Goal: Find contact information: Find contact information

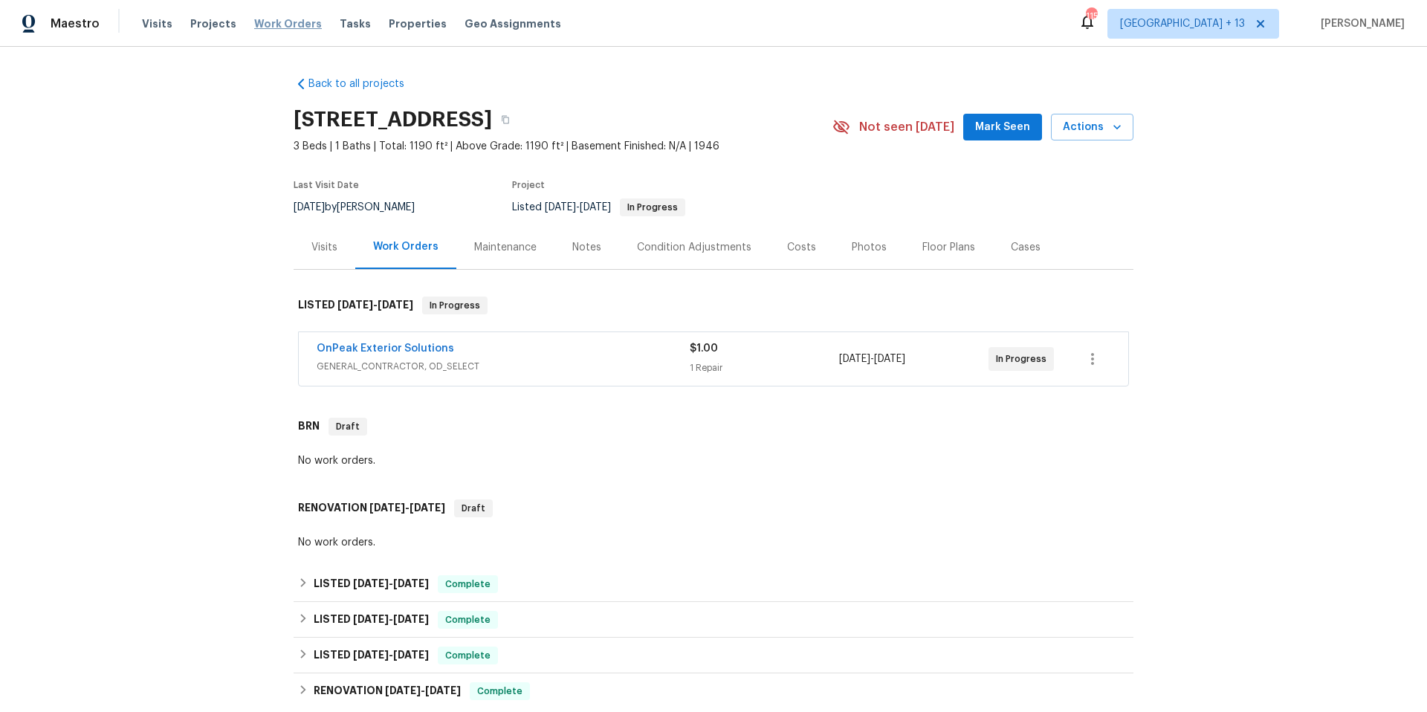
click at [285, 25] on span "Work Orders" at bounding box center [288, 23] width 68 height 15
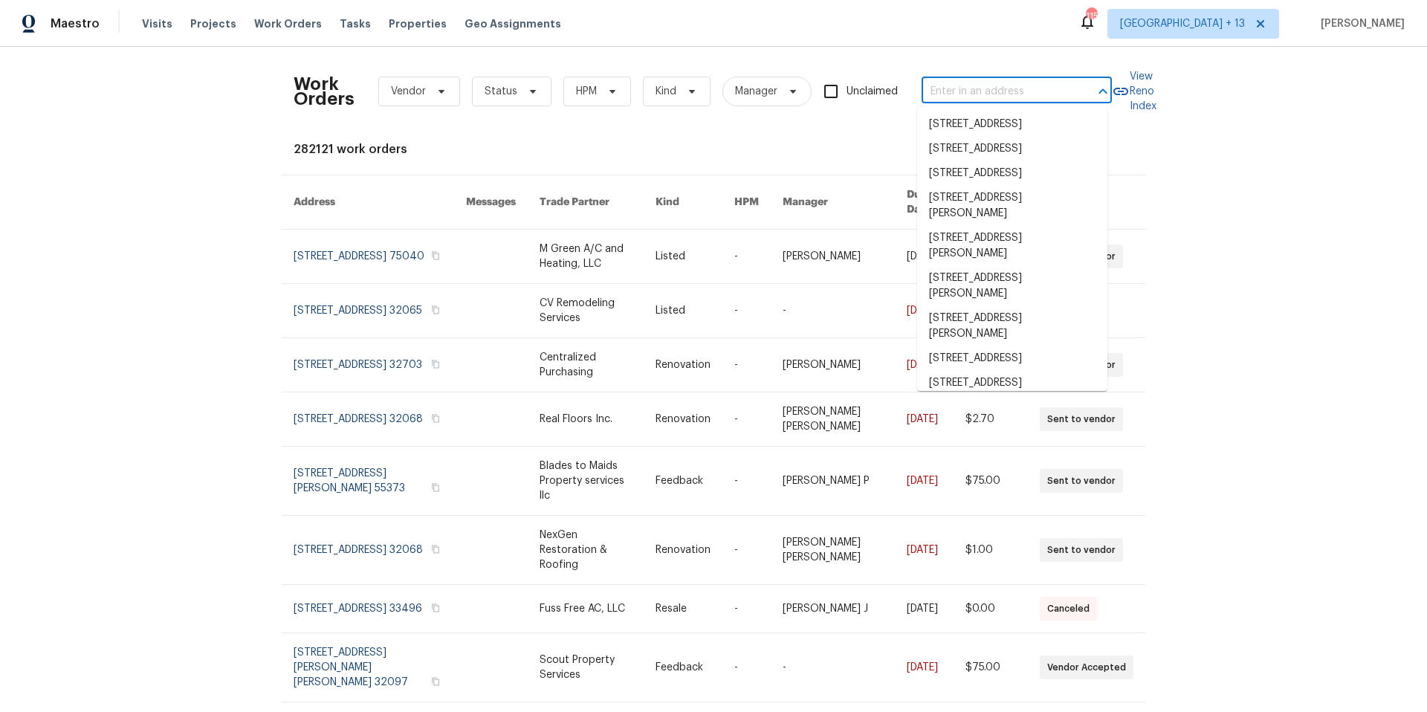
click at [1044, 86] on input "text" at bounding box center [995, 91] width 149 height 23
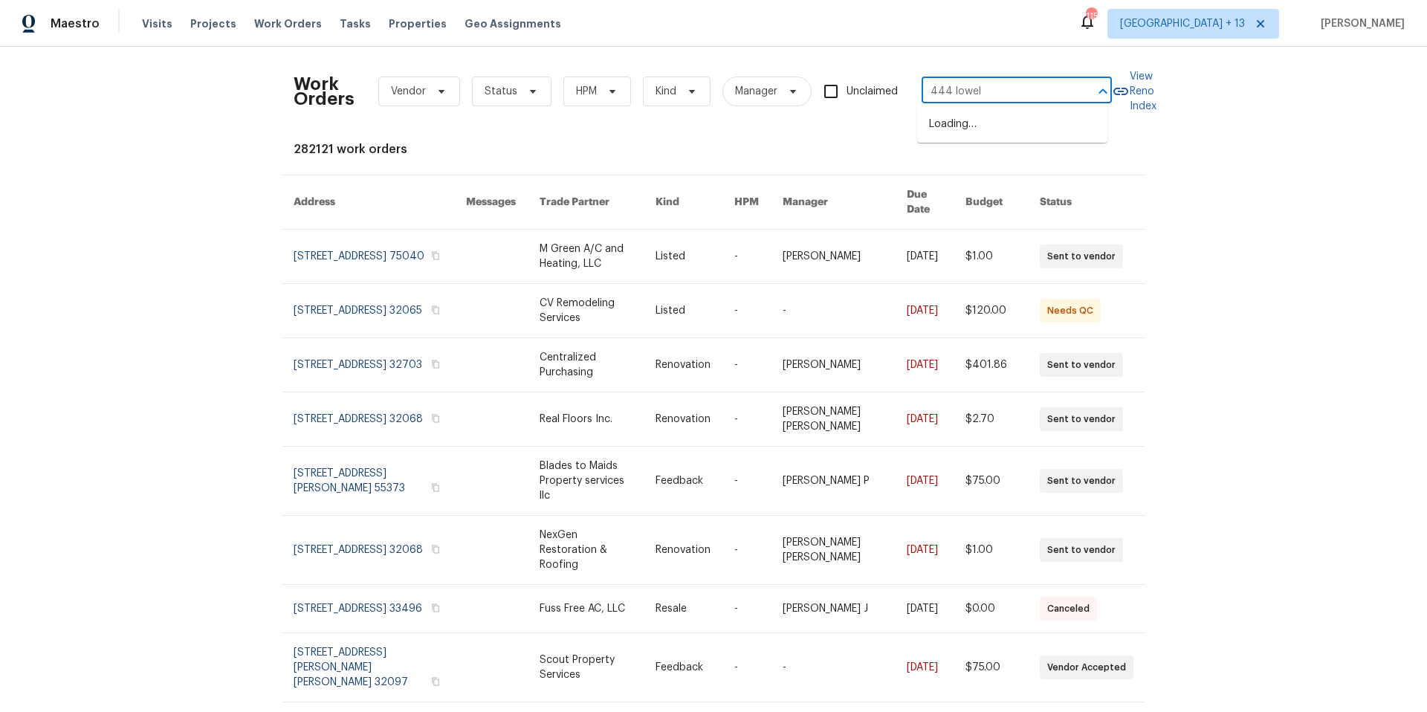
type input "444 lowell"
click at [1053, 132] on li "444 Lowell St, Reading, MA 01867" at bounding box center [1012, 132] width 190 height 40
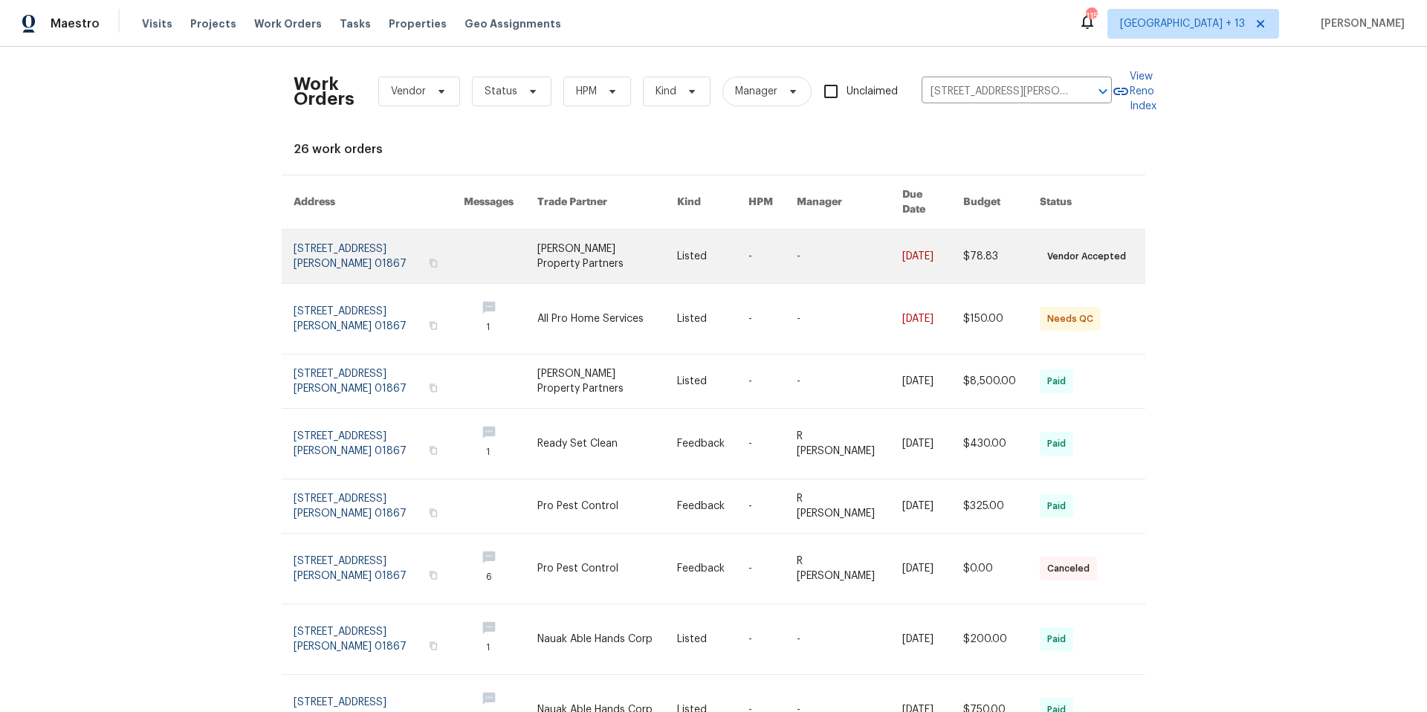
click at [354, 247] on link at bounding box center [379, 257] width 170 height 54
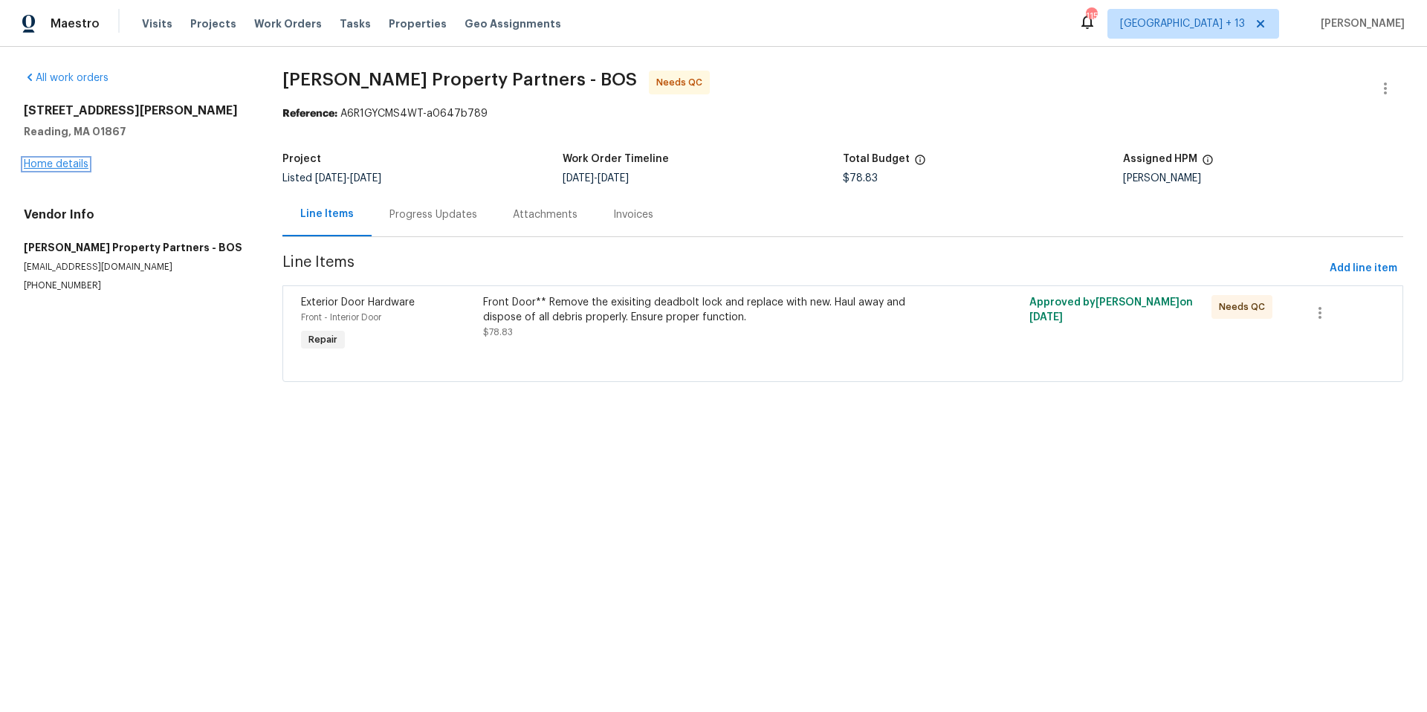
click at [50, 163] on link "Home details" at bounding box center [56, 164] width 65 height 10
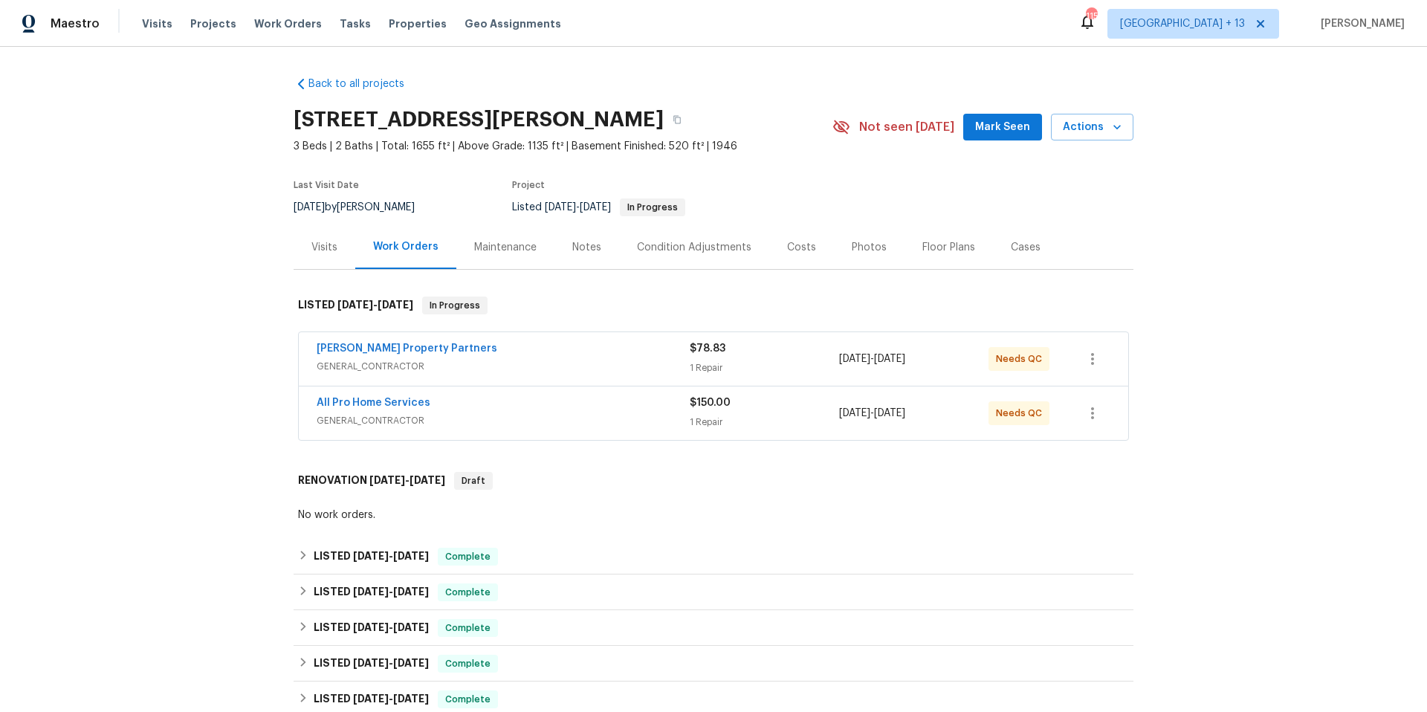
click at [487, 361] on span "GENERAL_CONTRACTOR" at bounding box center [503, 366] width 373 height 15
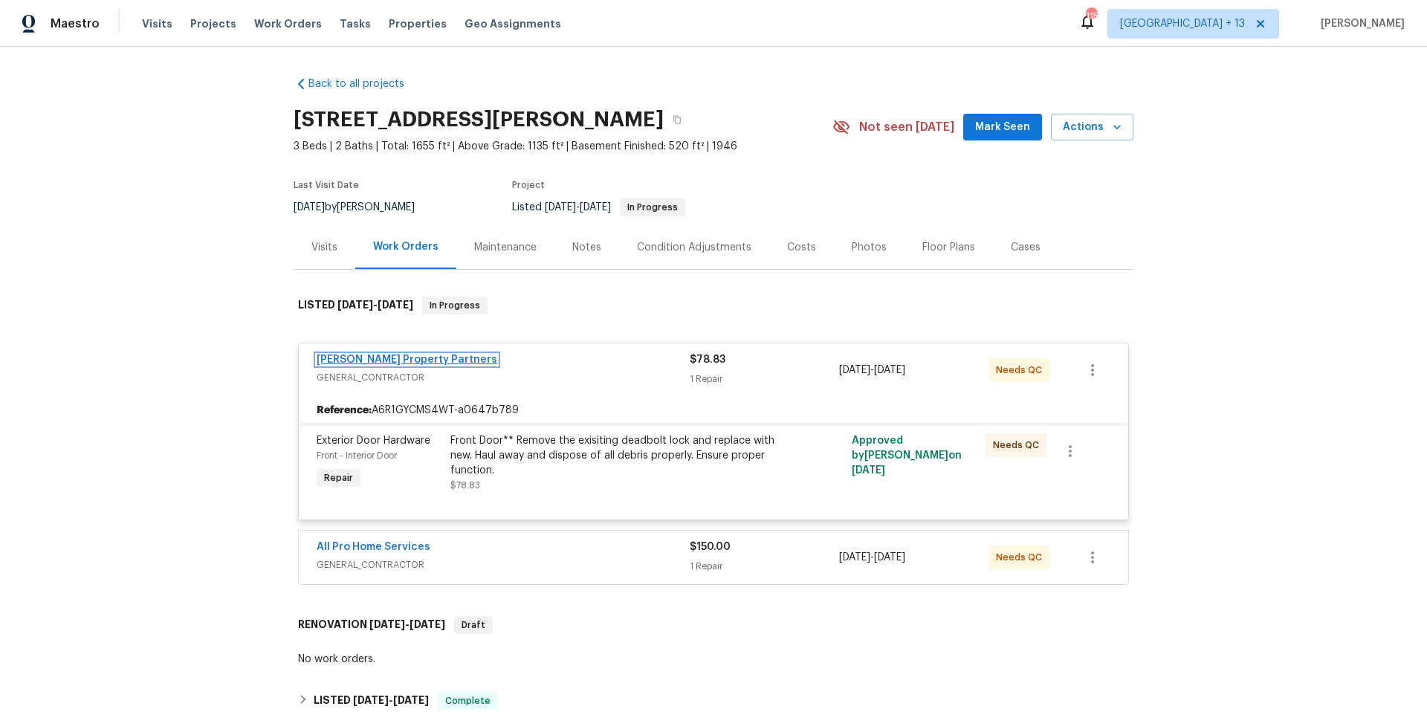
click at [363, 363] on link "[PERSON_NAME] Property Partners" at bounding box center [407, 359] width 181 height 10
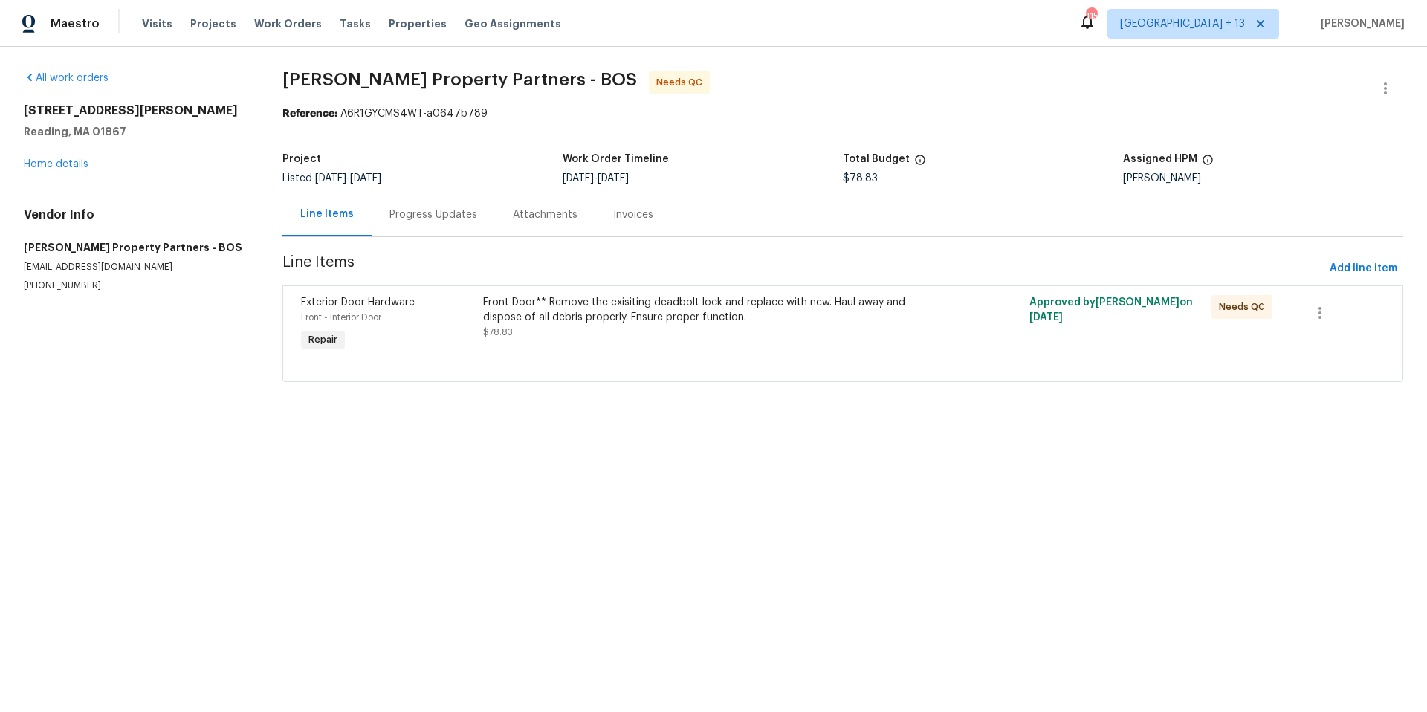
click at [453, 220] on div "Progress Updates" at bounding box center [433, 214] width 88 height 15
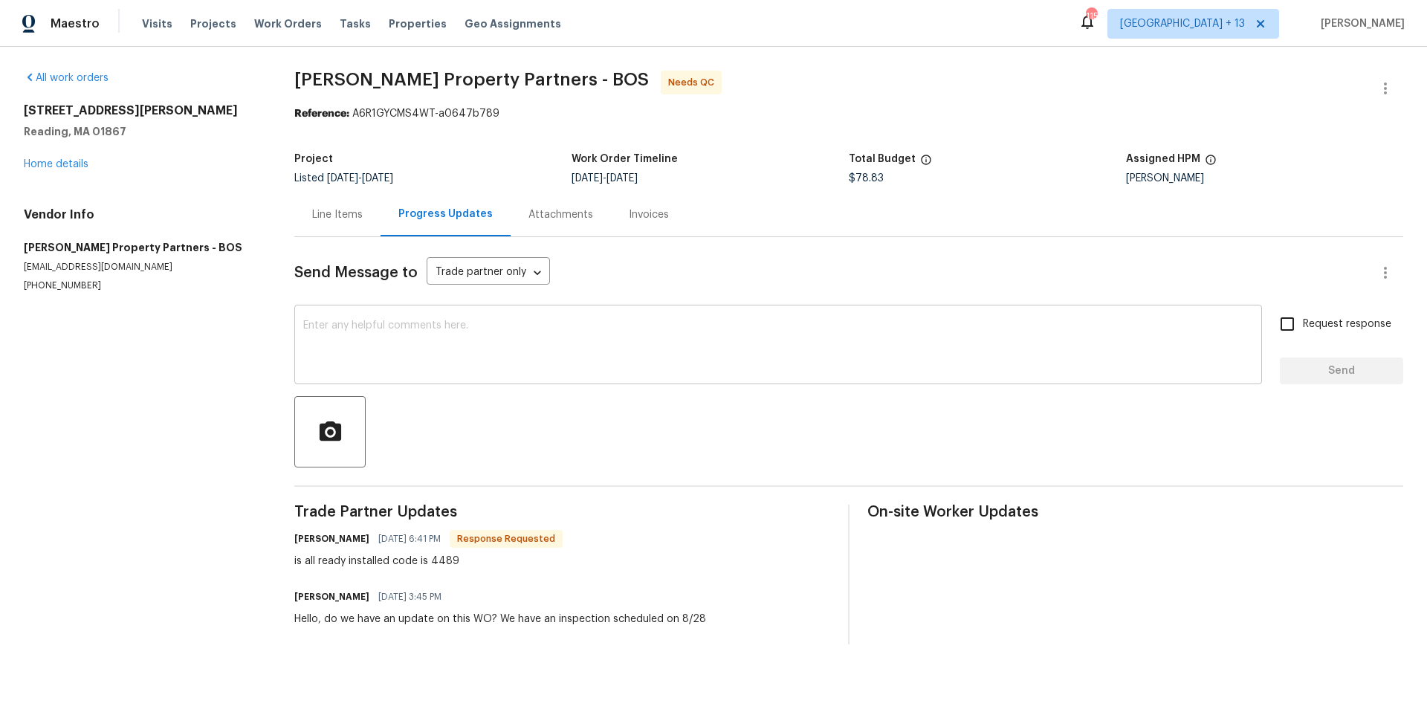
click at [737, 348] on textarea at bounding box center [778, 346] width 950 height 52
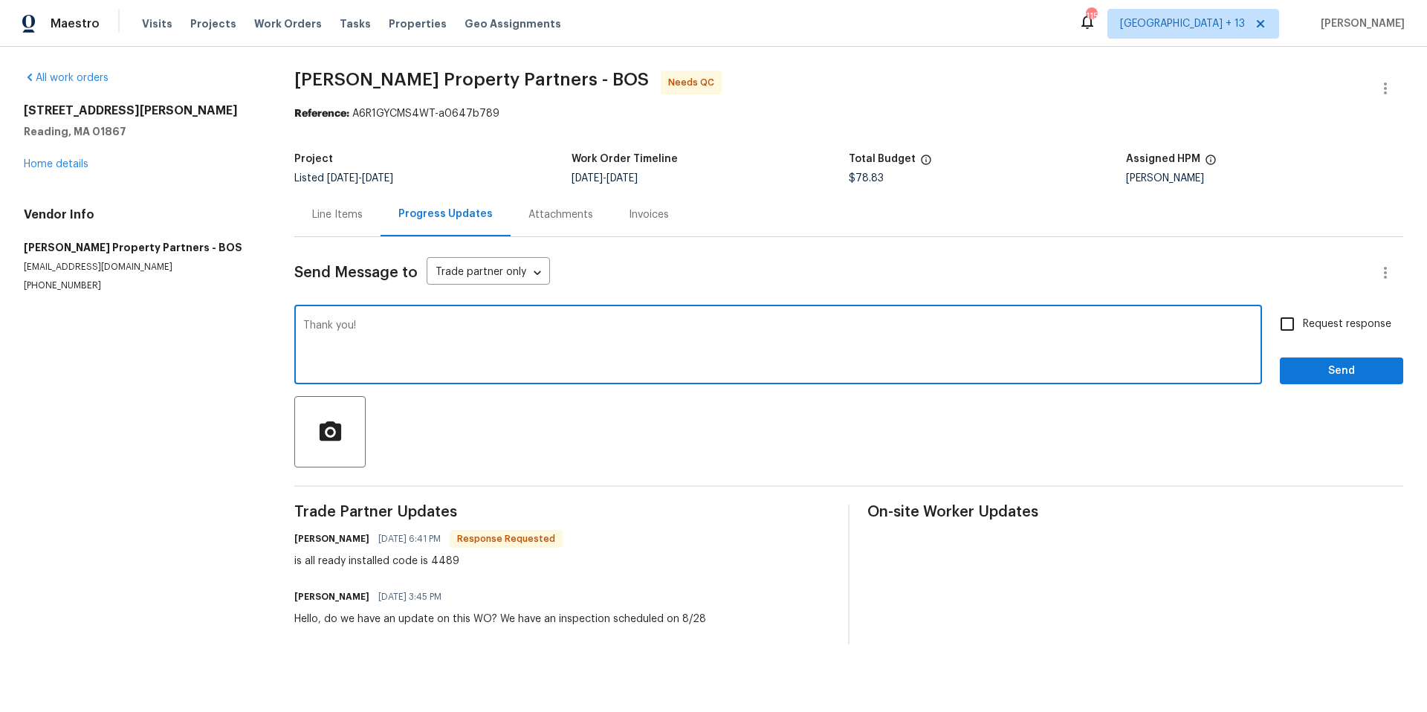
type textarea "Thank you!"
click at [1276, 321] on input "Request response" at bounding box center [1286, 323] width 31 height 31
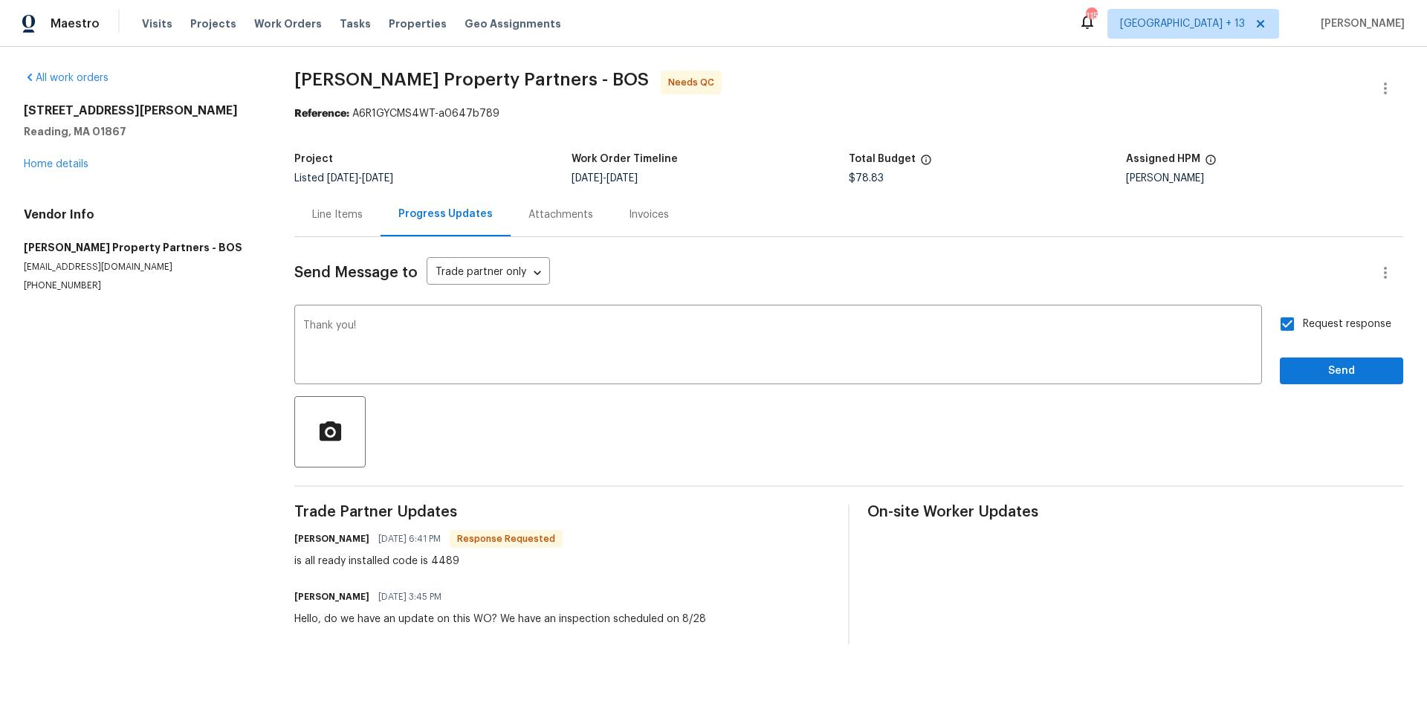
click at [1278, 324] on input "Request response" at bounding box center [1286, 323] width 31 height 31
checkbox input "false"
click at [1292, 363] on span "Send" at bounding box center [1342, 371] width 100 height 19
click at [263, 19] on span "Work Orders" at bounding box center [288, 23] width 68 height 15
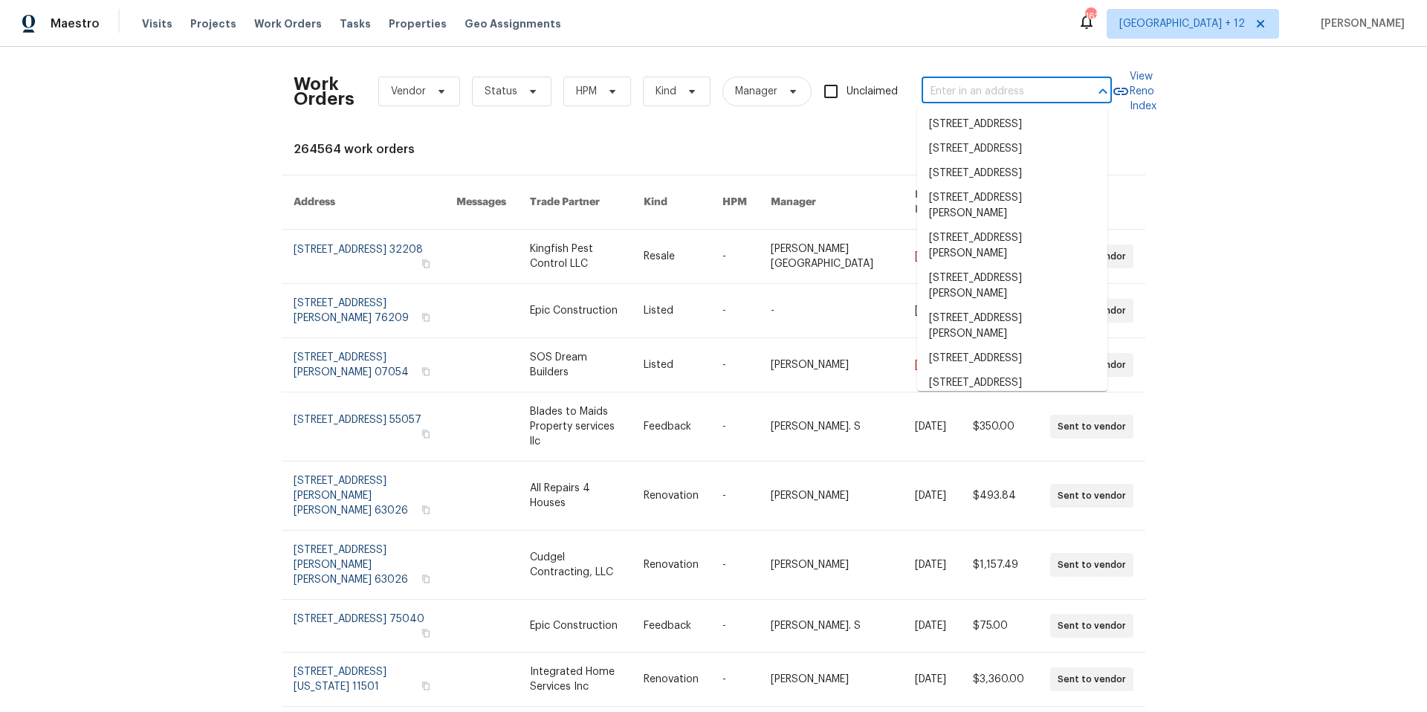
click at [1009, 91] on input "text" at bounding box center [995, 91] width 149 height 23
paste input "[STREET_ADDRESS]"
type input "[STREET_ADDRESS]"
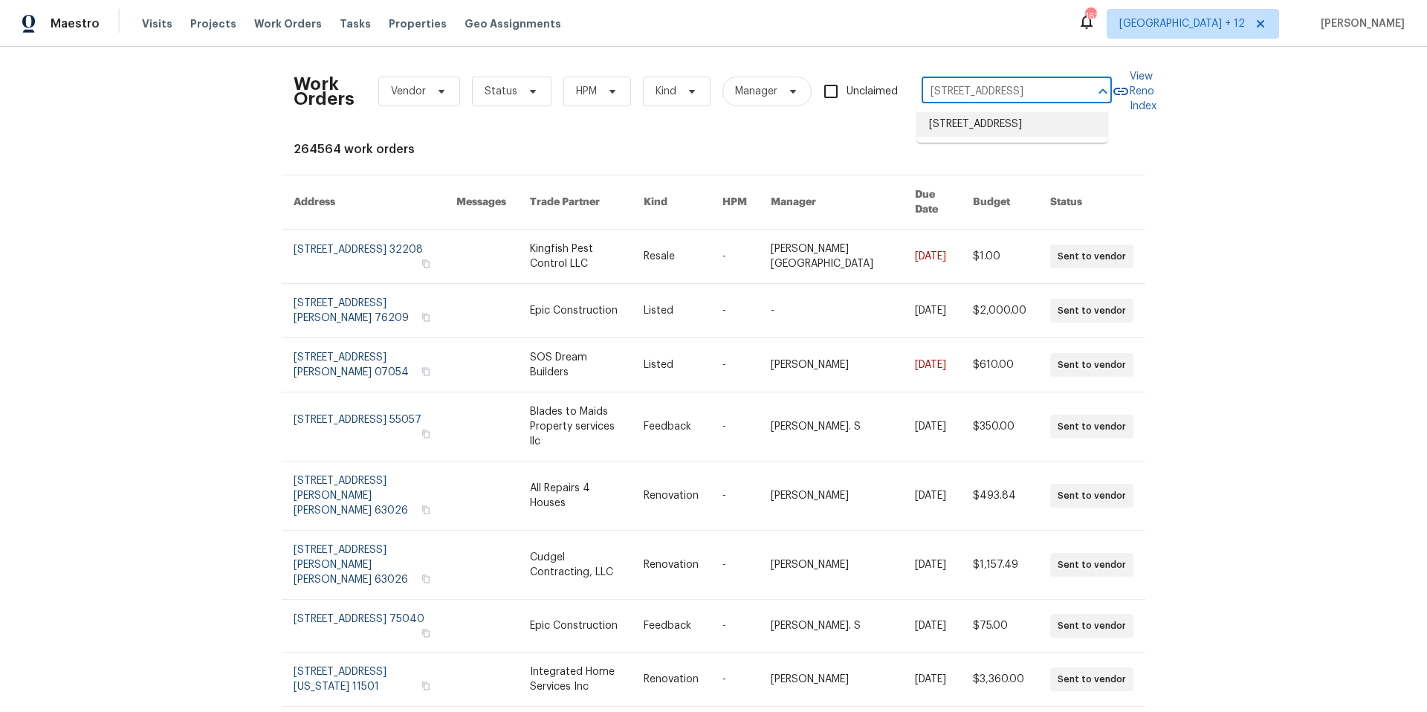
click at [984, 117] on li "[STREET_ADDRESS]" at bounding box center [1012, 124] width 190 height 25
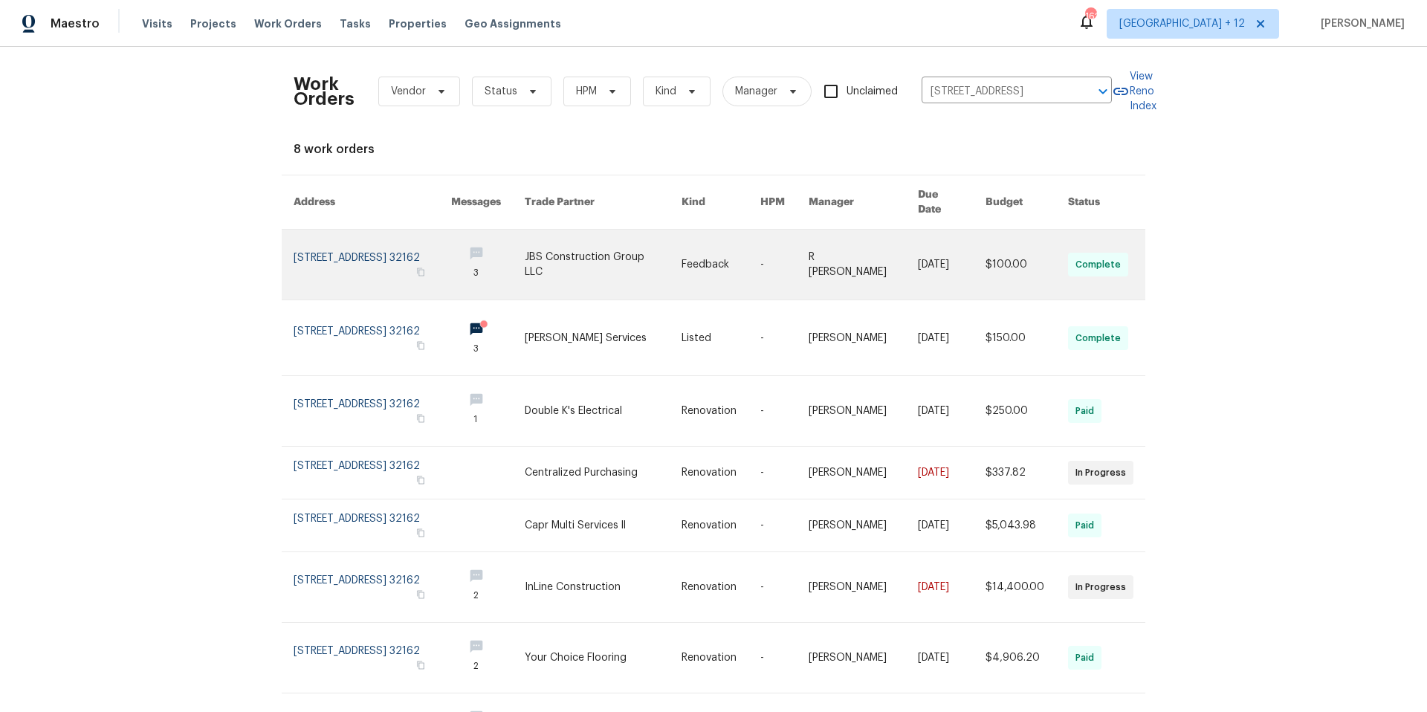
click at [373, 243] on link at bounding box center [373, 265] width 158 height 70
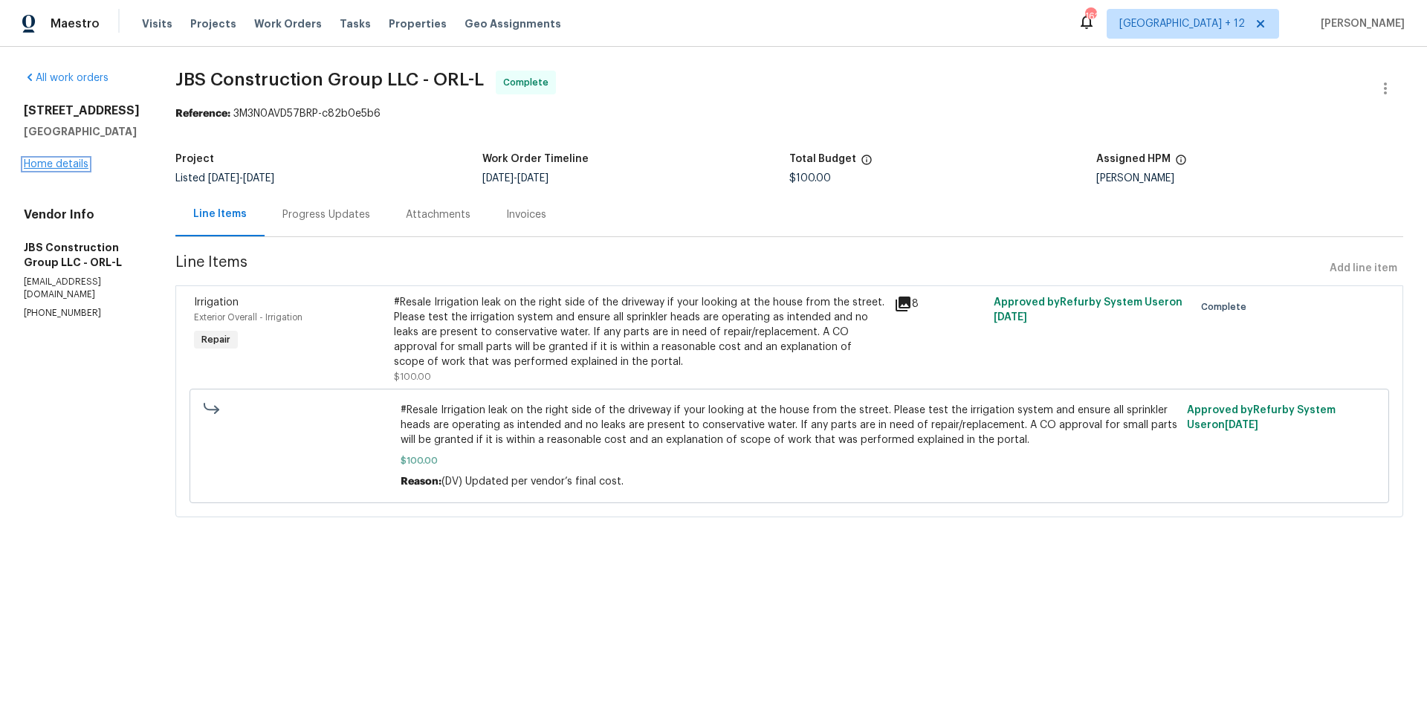
click at [59, 162] on link "Home details" at bounding box center [56, 164] width 65 height 10
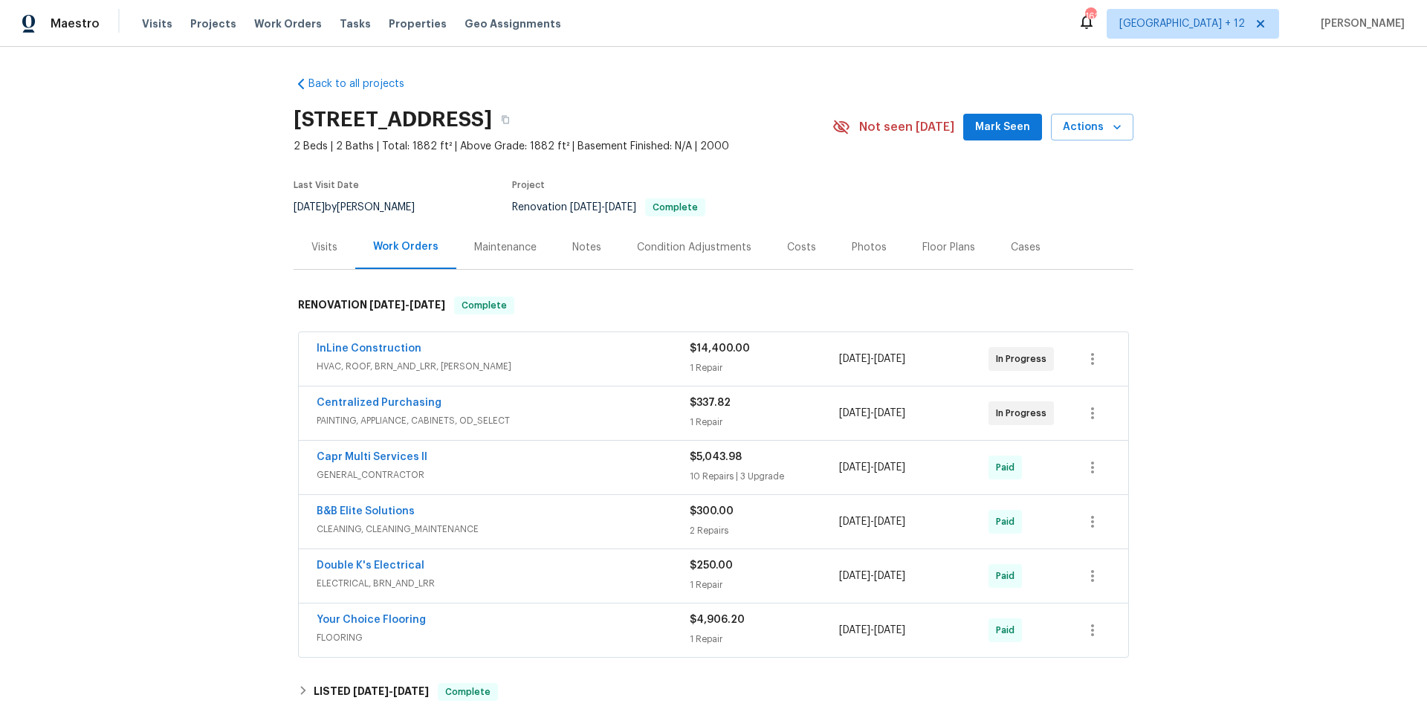
click at [603, 352] on div "InLine Construction" at bounding box center [503, 350] width 373 height 18
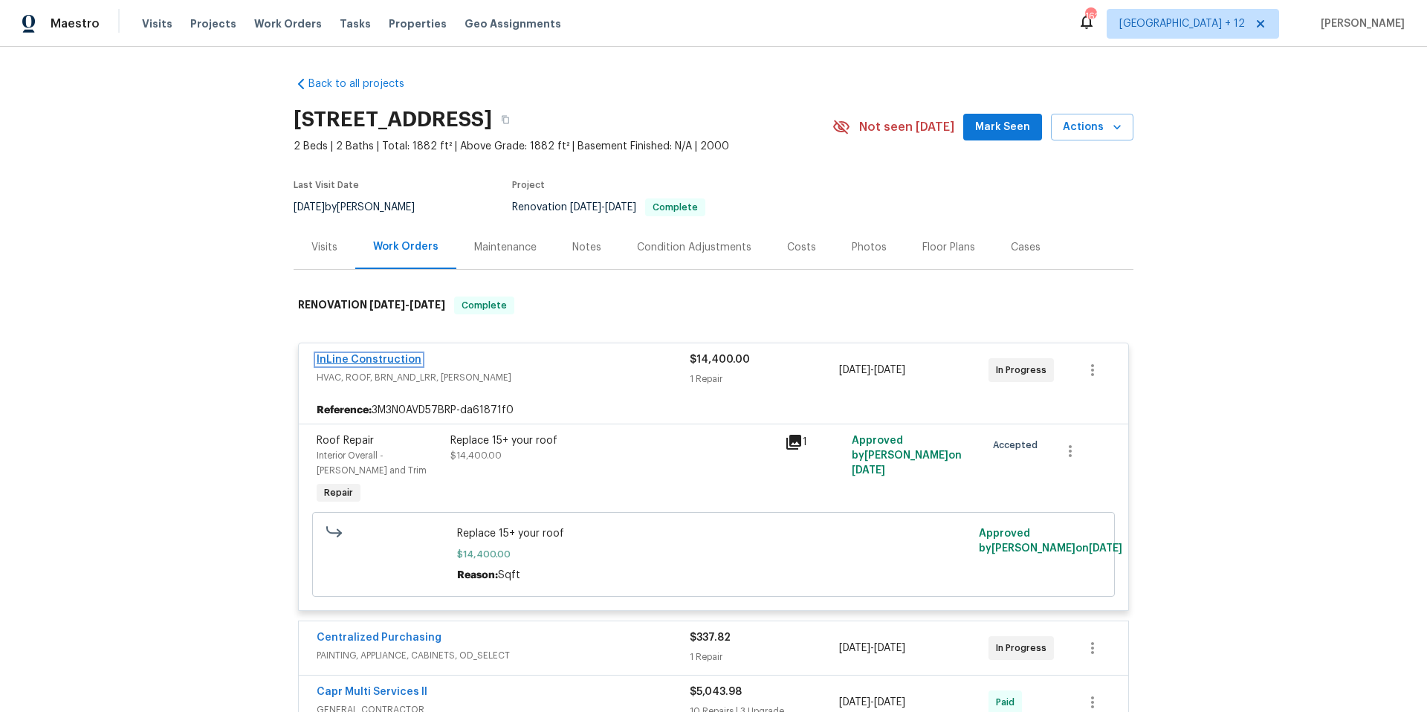
click at [367, 362] on link "InLine Construction" at bounding box center [369, 359] width 105 height 10
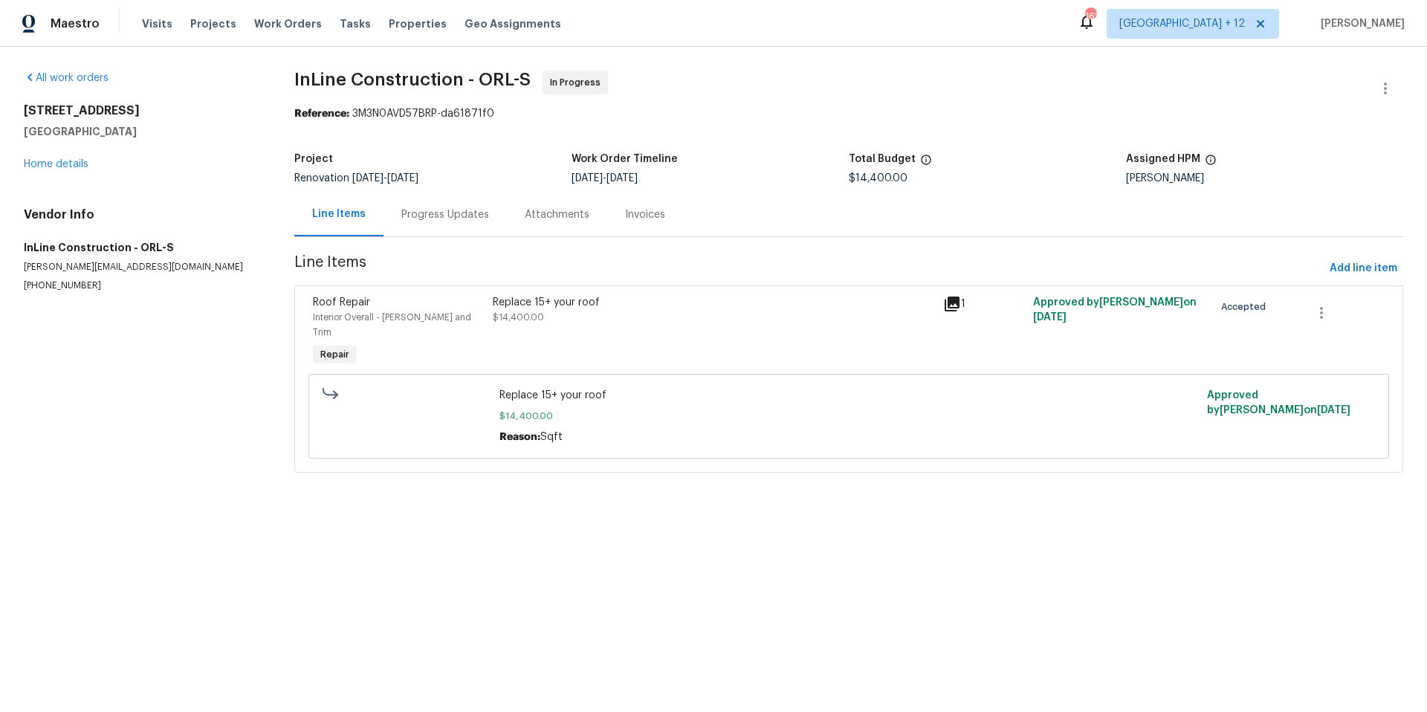
click at [444, 221] on div "Progress Updates" at bounding box center [445, 214] width 88 height 15
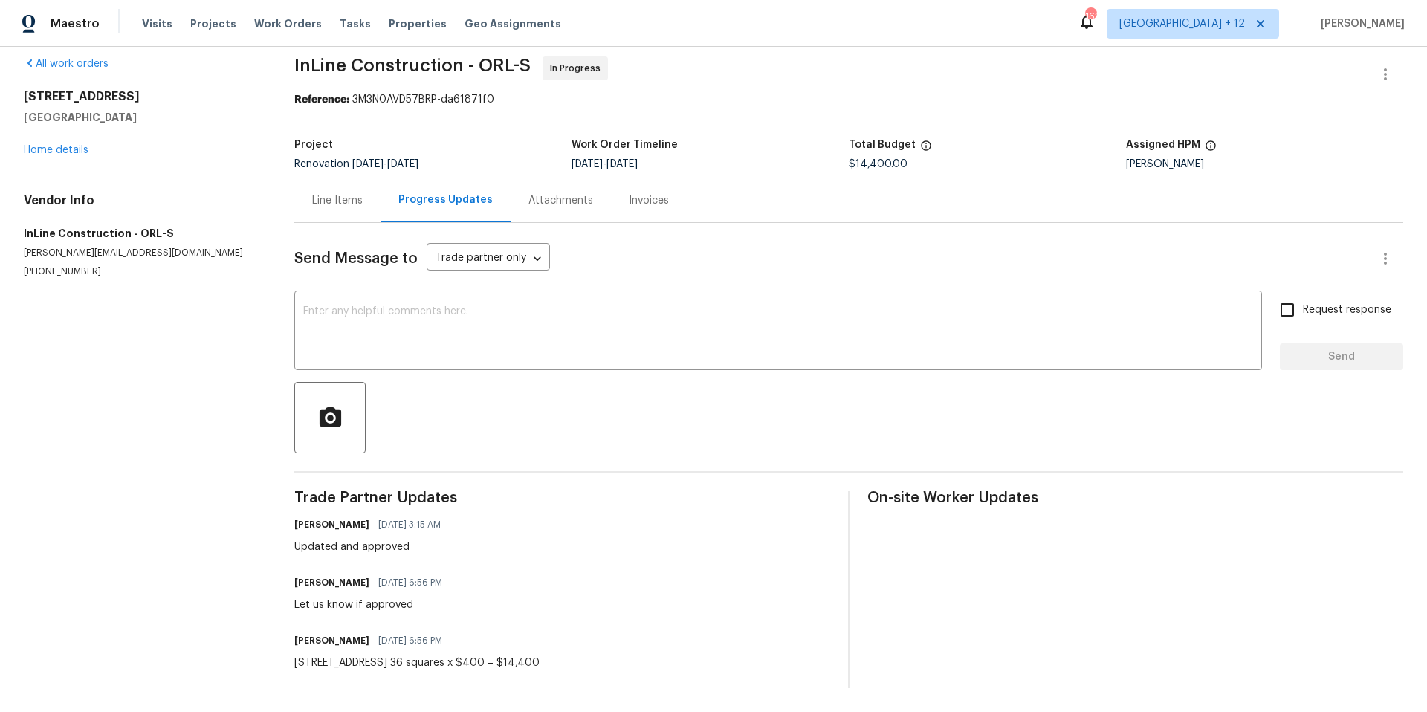
scroll to position [26, 0]
drag, startPoint x: 30, startPoint y: 241, endPoint x: 162, endPoint y: 241, distance: 131.5
click at [162, 247] on p "[PERSON_NAME][EMAIL_ADDRESS][DOMAIN_NAME]" at bounding box center [141, 253] width 235 height 13
copy p "[PERSON_NAME][EMAIL_ADDRESS][DOMAIN_NAME]"
click at [288, 27] on span "Work Orders" at bounding box center [288, 23] width 68 height 15
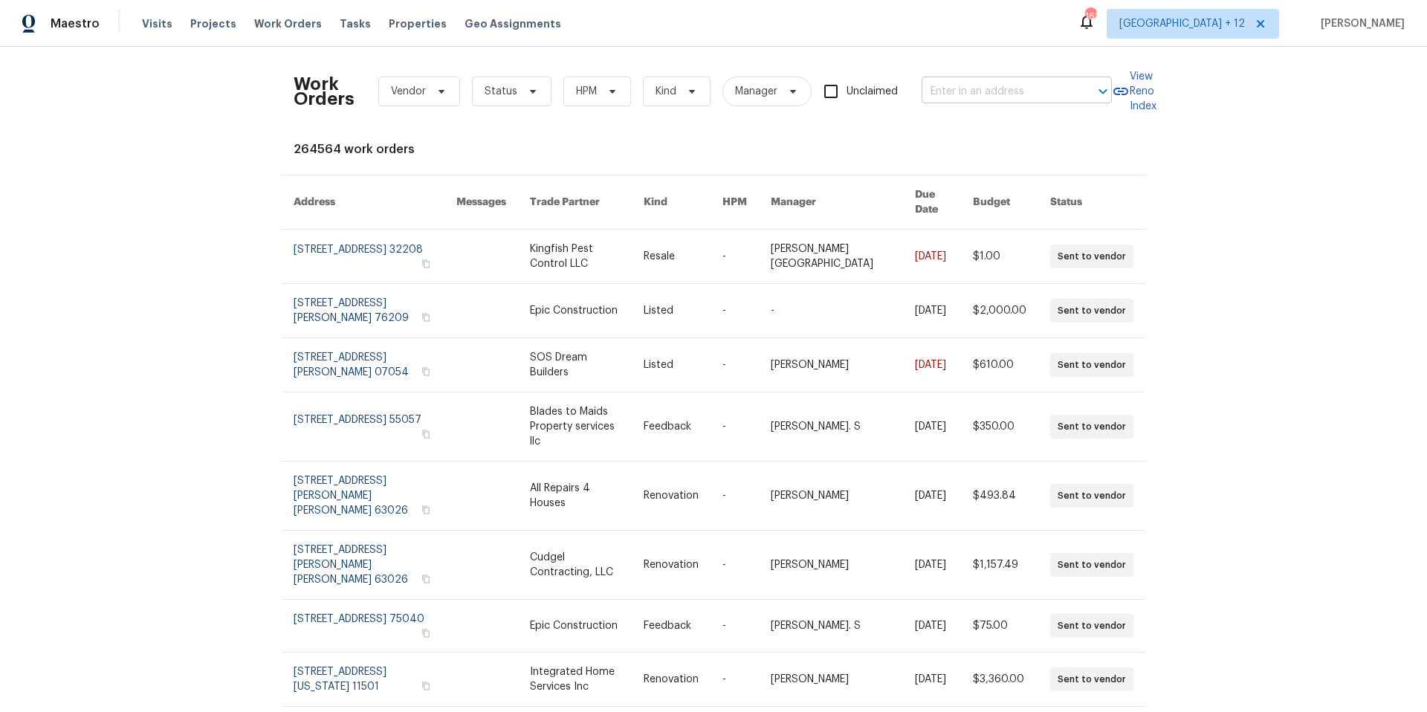
click at [1028, 91] on input "text" at bounding box center [995, 91] width 149 height 23
type input "7 nirvana"
click at [1020, 126] on li "[STREET_ADDRESS]" at bounding box center [1012, 124] width 190 height 25
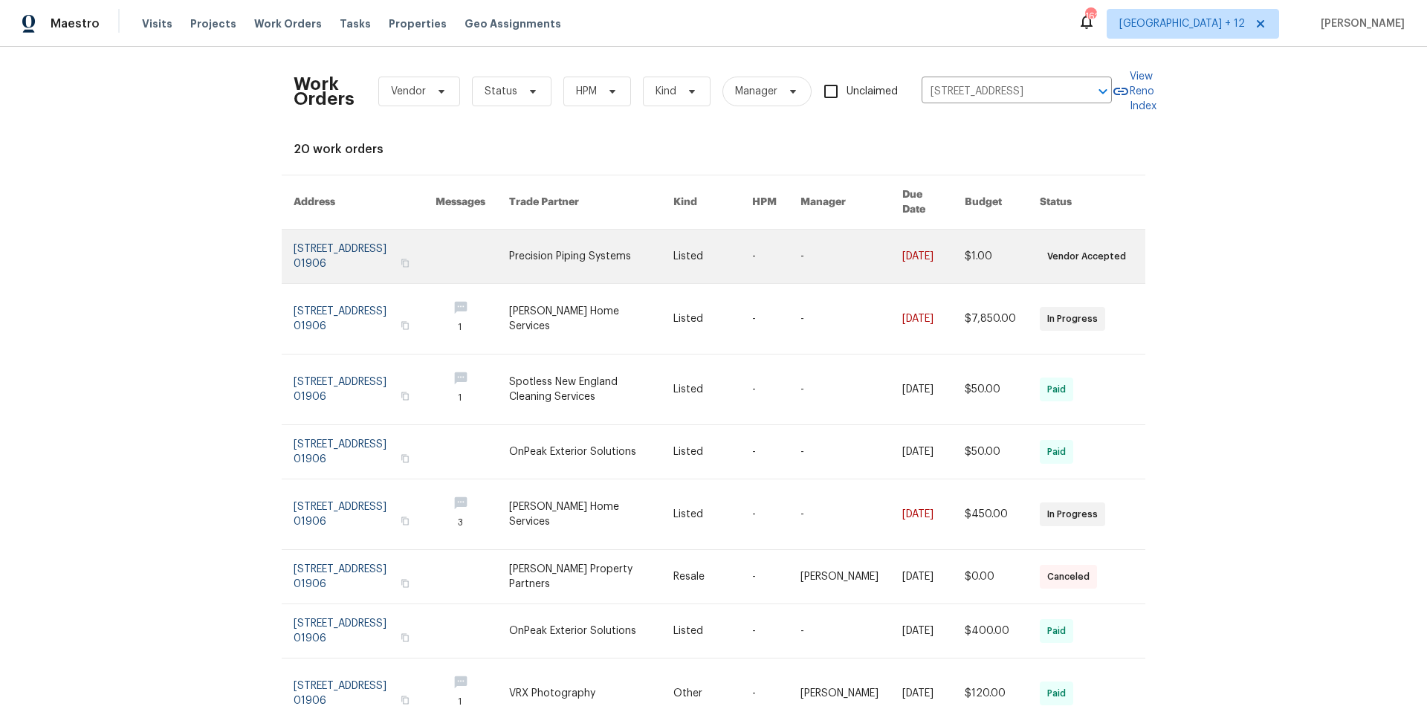
click at [355, 239] on link at bounding box center [365, 257] width 142 height 54
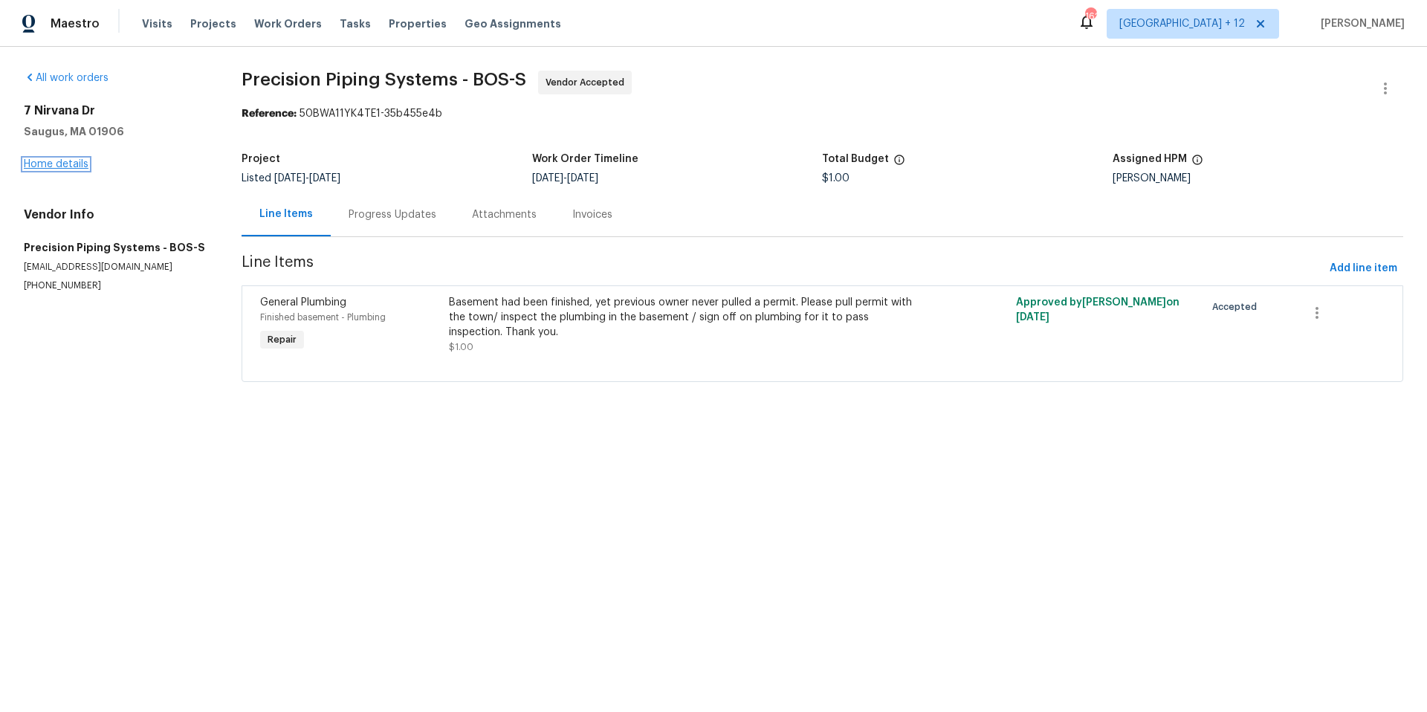
click at [66, 164] on link "Home details" at bounding box center [56, 164] width 65 height 10
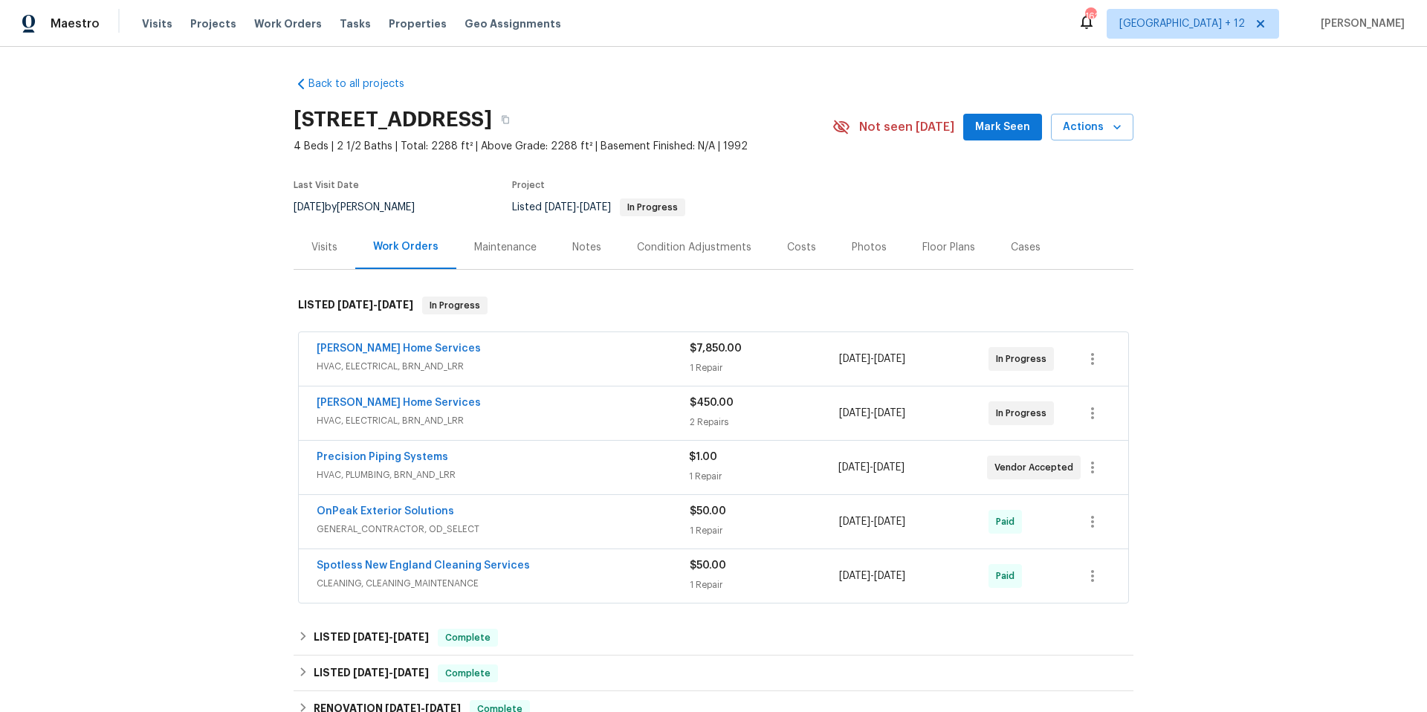
click at [505, 465] on div "Precision Piping Systems" at bounding box center [503, 459] width 372 height 18
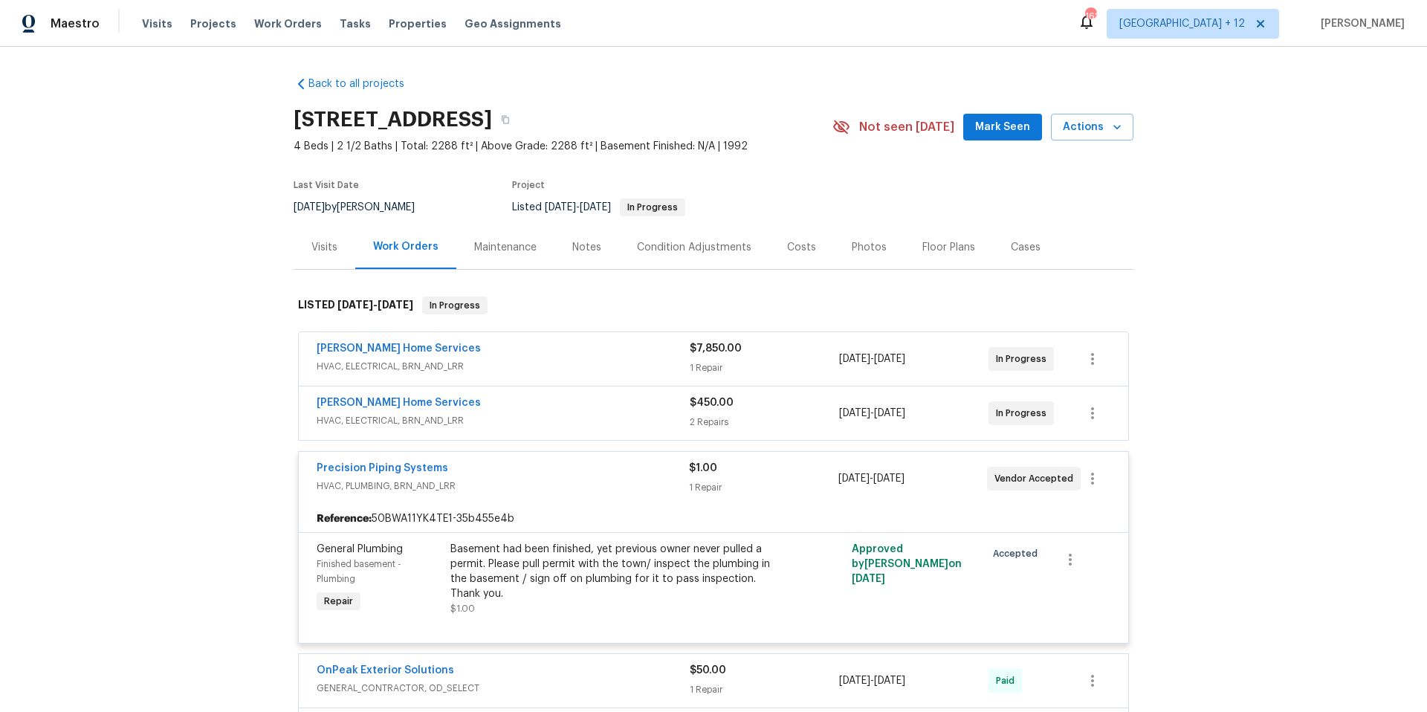
click at [596, 409] on div "[PERSON_NAME] Home Services" at bounding box center [503, 404] width 373 height 18
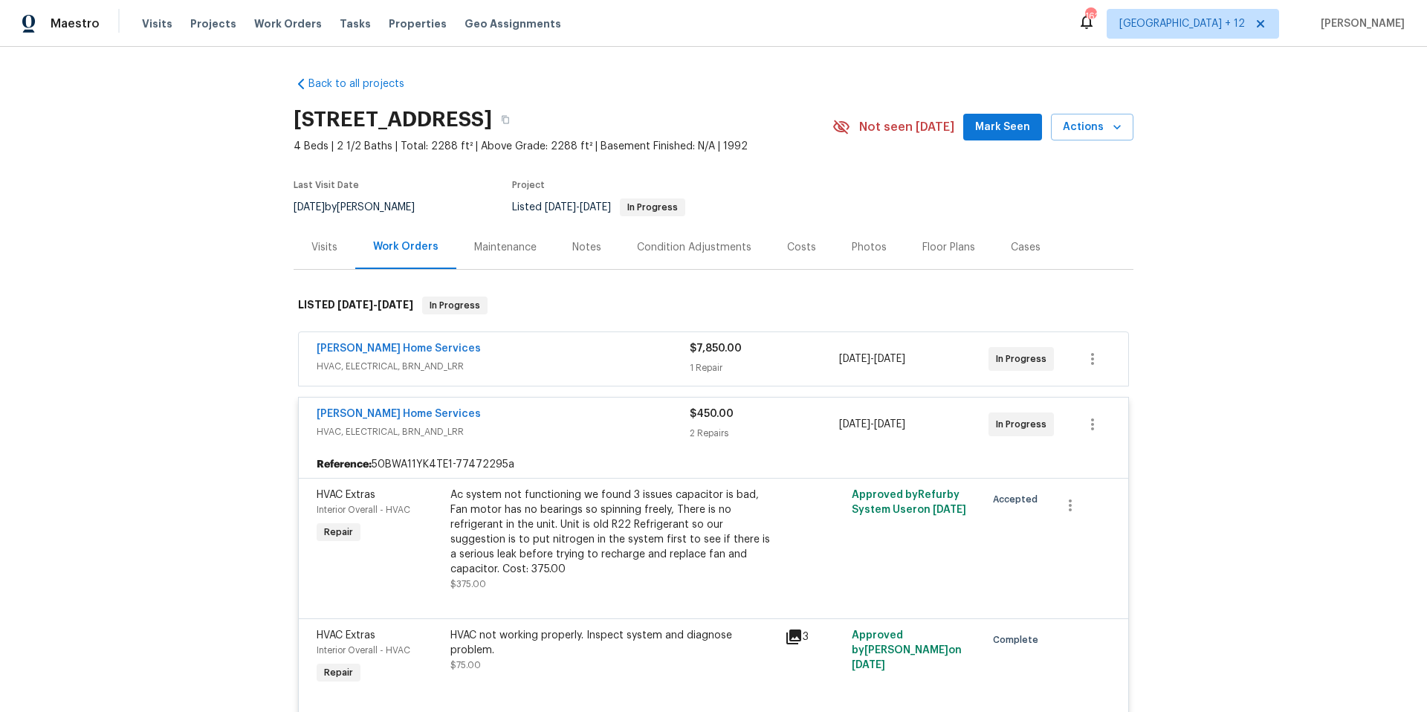
click at [578, 365] on span "HVAC, ELECTRICAL, BRN_AND_LRR" at bounding box center [503, 366] width 373 height 15
